Goal: Navigation & Orientation: Find specific page/section

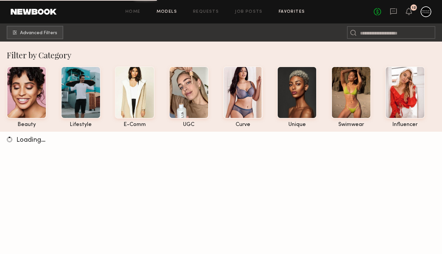
click at [287, 13] on link "Favorites" at bounding box center [292, 12] width 26 height 4
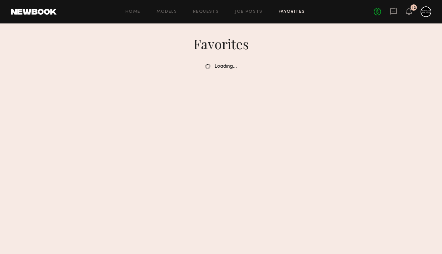
click at [412, 14] on div "No fees up to $5,000 12" at bounding box center [403, 11] width 58 height 11
click at [408, 12] on icon at bounding box center [408, 11] width 5 height 5
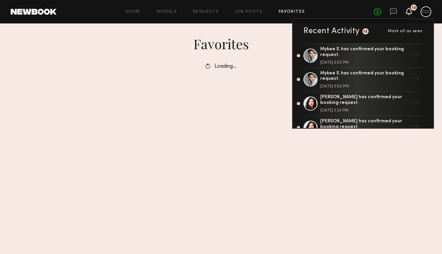
click at [384, 9] on div "No fees up to $5,000 12 Recent Activity 12 Mark all as seen Mykee S. has confir…" at bounding box center [403, 11] width 58 height 11
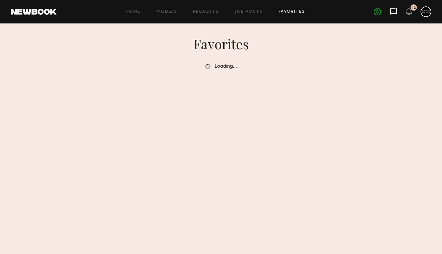
click at [394, 13] on icon at bounding box center [393, 11] width 7 height 6
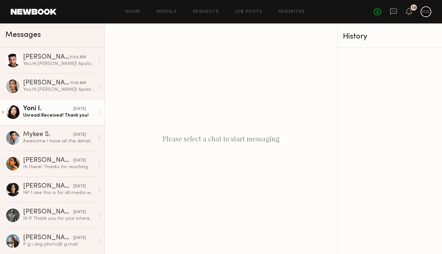
click at [74, 112] on div "Unread: Received! Thank you!" at bounding box center [58, 115] width 71 height 6
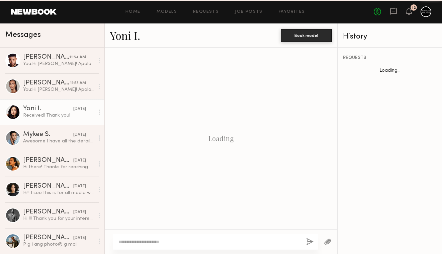
scroll to position [752, 0]
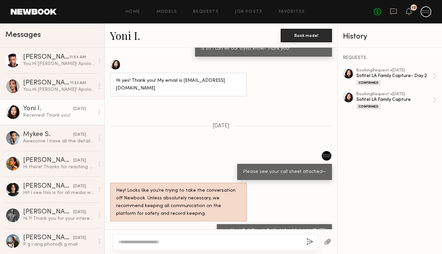
click at [345, 74] on div at bounding box center [348, 73] width 11 height 11
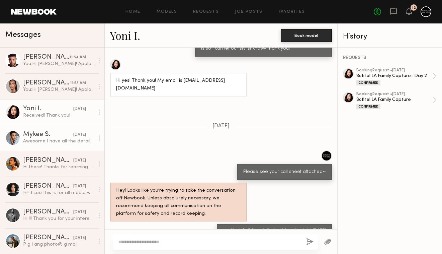
click at [73, 133] on div "yesterday" at bounding box center [79, 135] width 13 height 6
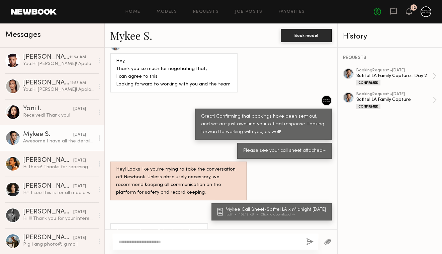
scroll to position [420, 0]
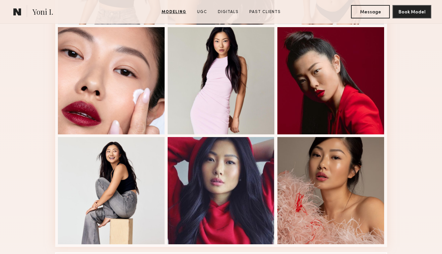
scroll to position [409, 0]
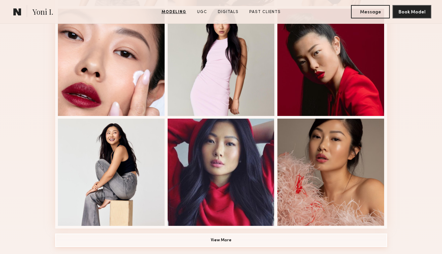
click at [225, 238] on button "View More" at bounding box center [221, 239] width 332 height 13
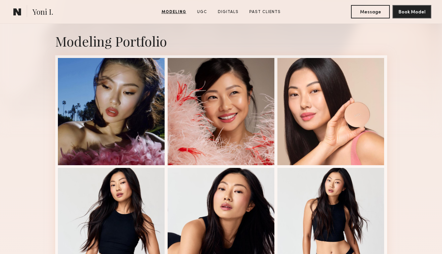
scroll to position [140, 0]
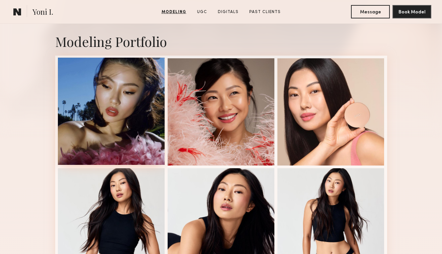
click at [145, 103] on div at bounding box center [111, 111] width 107 height 107
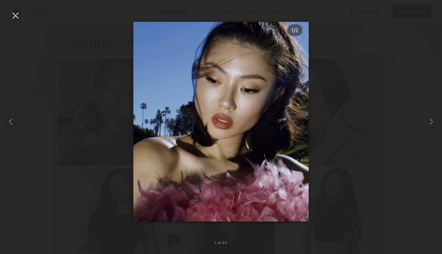
click at [339, 85] on div at bounding box center [221, 122] width 442 height 222
